Goal: Task Accomplishment & Management: Manage account settings

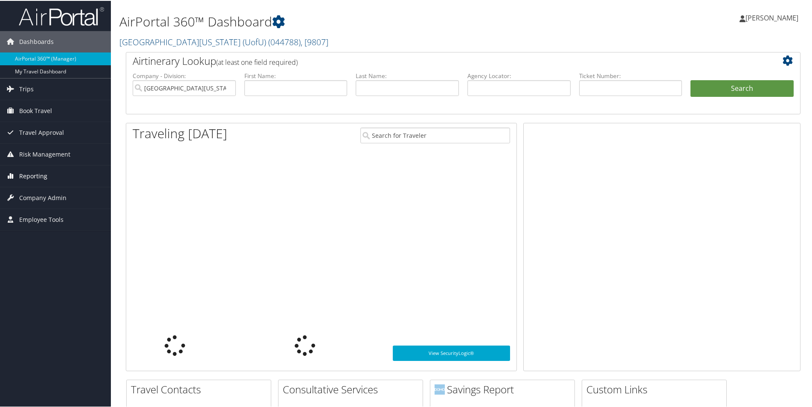
click at [41, 173] on span "Reporting" at bounding box center [33, 175] width 28 height 21
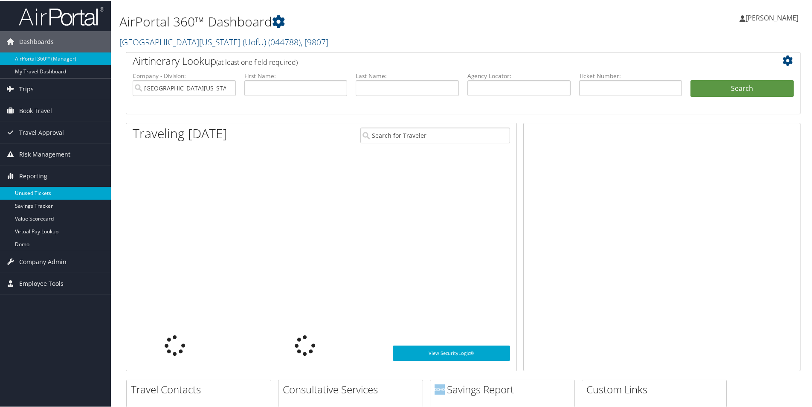
click at [38, 192] on link "Unused Tickets" at bounding box center [55, 192] width 111 height 13
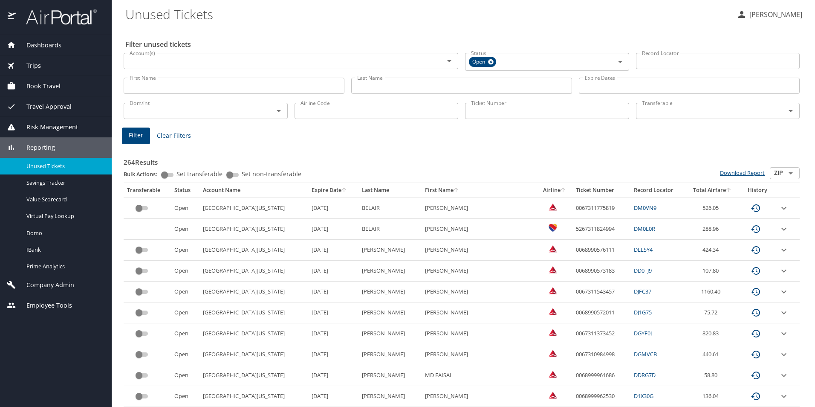
click at [720, 175] on link "Download Report" at bounding box center [742, 173] width 45 height 8
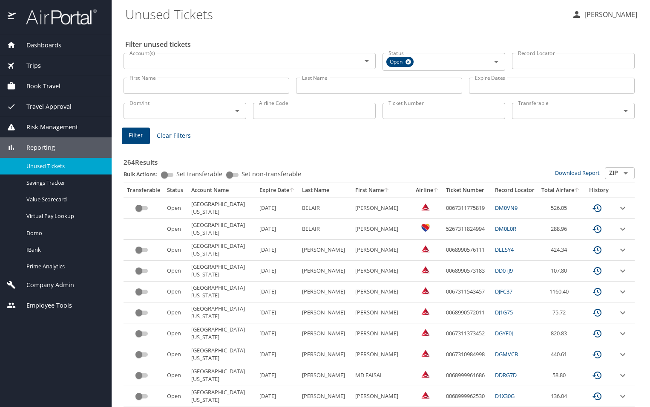
click at [357, 91] on input "Last Name" at bounding box center [379, 86] width 166 height 16
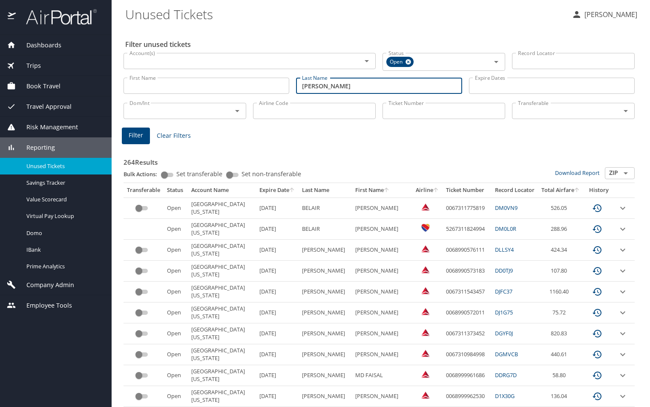
type input "joyce"
click at [142, 135] on span "Filter" at bounding box center [136, 135] width 14 height 11
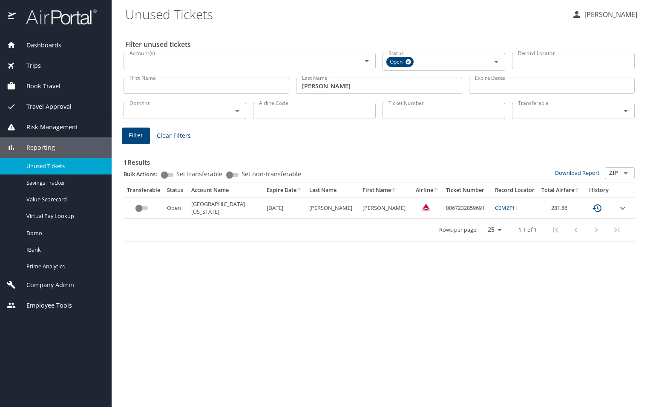
click at [138, 206] on input "custom pagination table" at bounding box center [139, 208] width 31 height 10
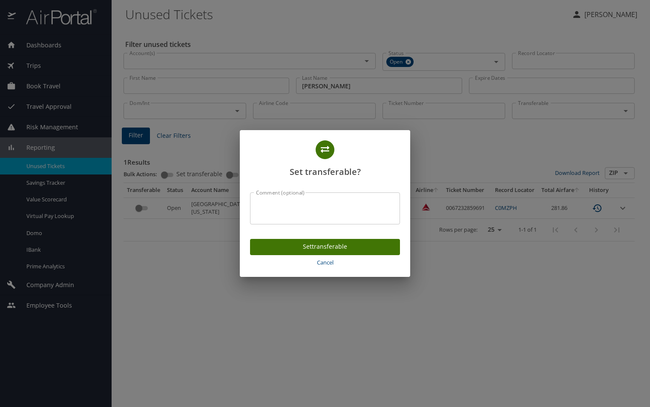
click at [316, 214] on textarea "Comment (optional)" at bounding box center [325, 208] width 138 height 16
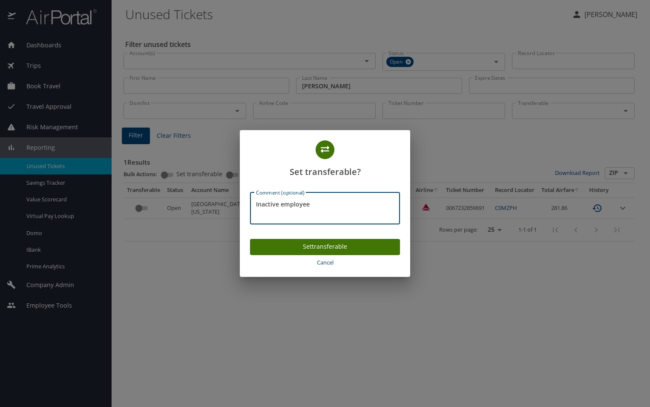
type textarea "Inactive employee"
click at [322, 245] on span "Set transferable" at bounding box center [325, 246] width 136 height 11
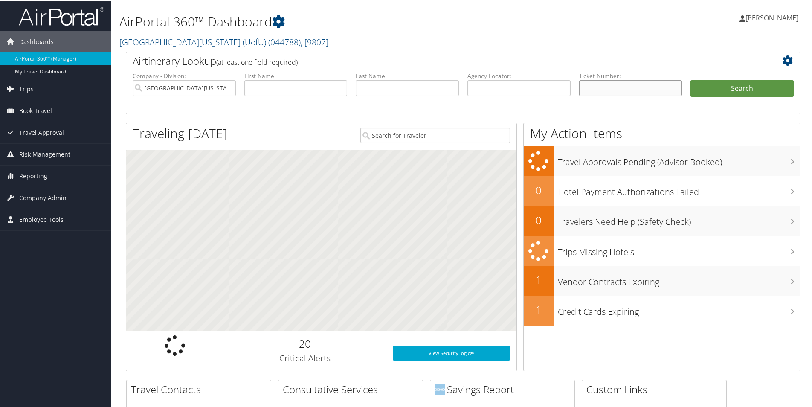
click at [613, 88] on input "text" at bounding box center [630, 87] width 103 height 16
paste input "0005267141630776"
type input "0005267141630776"
click at [647, 90] on button "Search" at bounding box center [741, 87] width 103 height 17
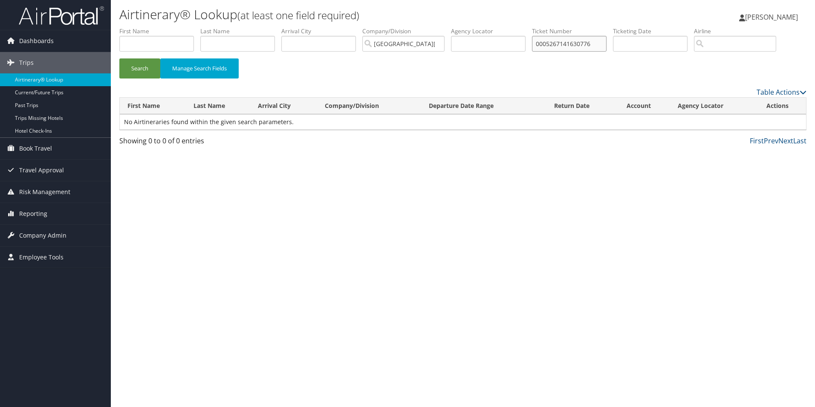
click at [552, 42] on input "0005267141630776" at bounding box center [569, 44] width 75 height 16
click at [119, 58] on button "Search" at bounding box center [139, 68] width 41 height 20
type input "5267141630776"
click at [119, 58] on button "Search" at bounding box center [139, 68] width 41 height 20
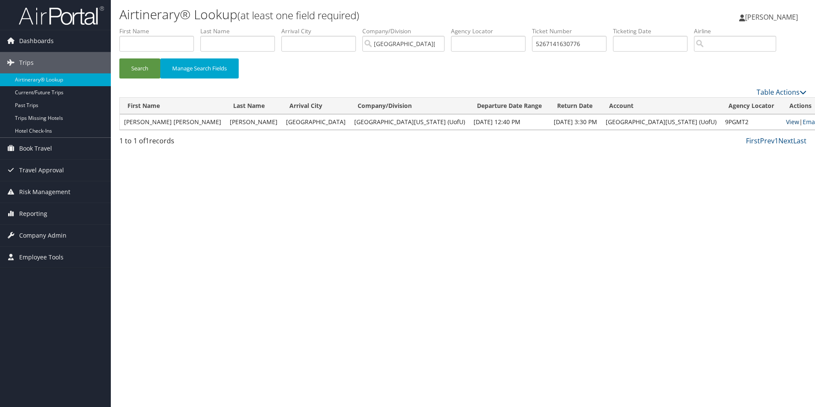
click at [786, 122] on link "View" at bounding box center [792, 122] width 13 height 8
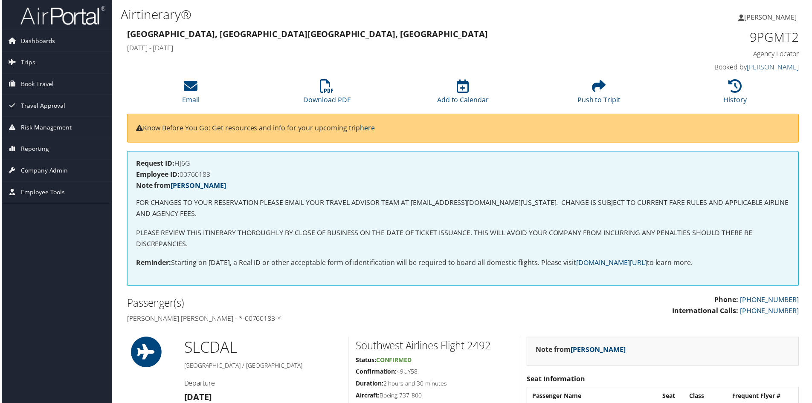
click at [228, 317] on h4 "Hilary coleen Lambert - *-00760183-*" at bounding box center [291, 319] width 331 height 9
click at [229, 318] on h4 "Hilary coleen Lambert - *-00760183-*" at bounding box center [291, 319] width 331 height 9
copy h4 "00760183"
